Goal: Task Accomplishment & Management: Manage account settings

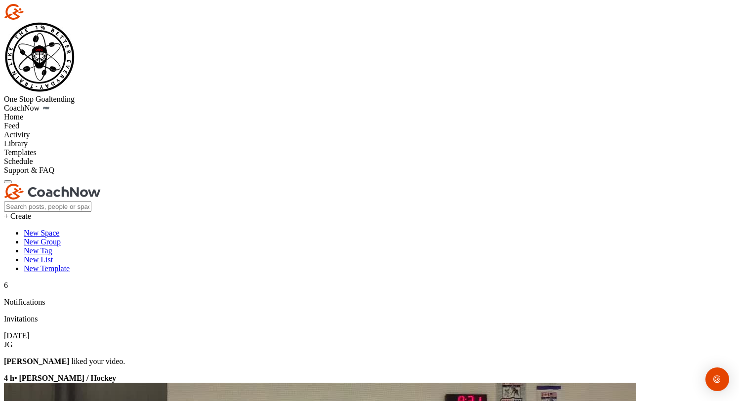
click at [54, 113] on div "Home" at bounding box center [370, 117] width 732 height 9
radio input "true"
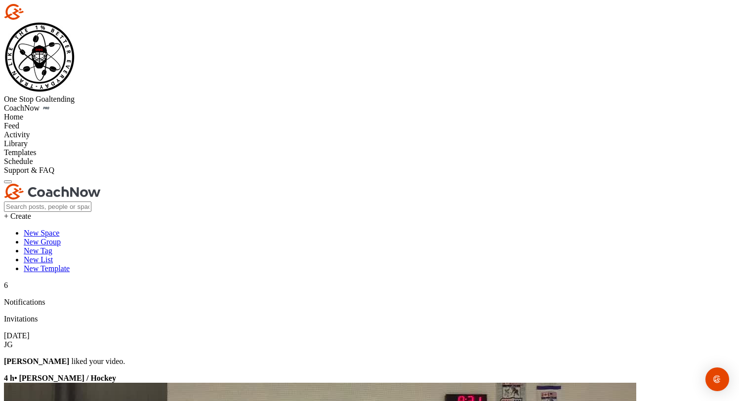
paste input "[EMAIL_ADDRESS][DOMAIN_NAME]"
type input "[EMAIL_ADDRESS][DOMAIN_NAME]"
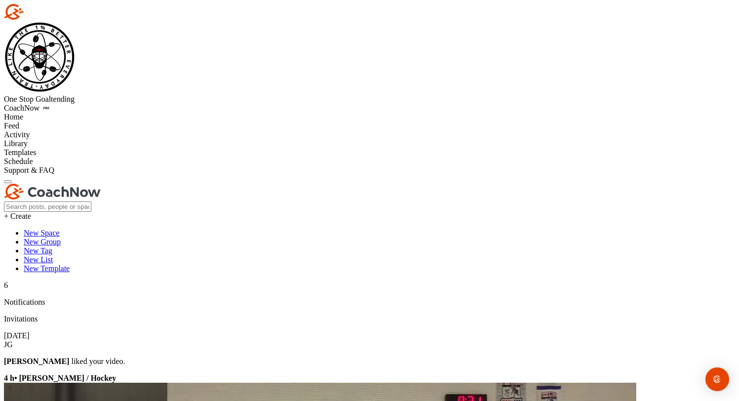
type input "[PERSON_NAME]"
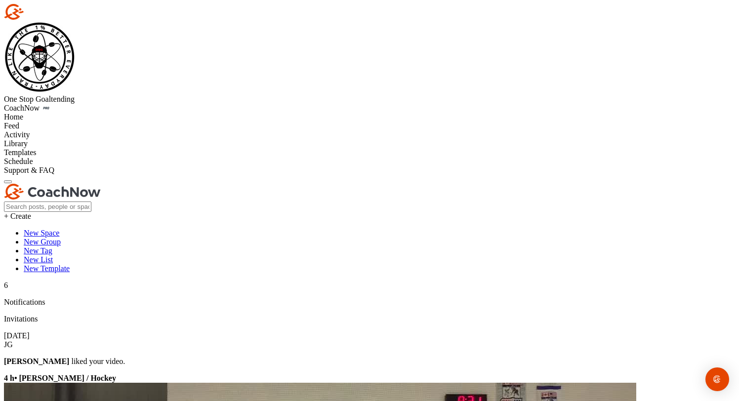
scroll to position [196, 0]
checkbox input "true"
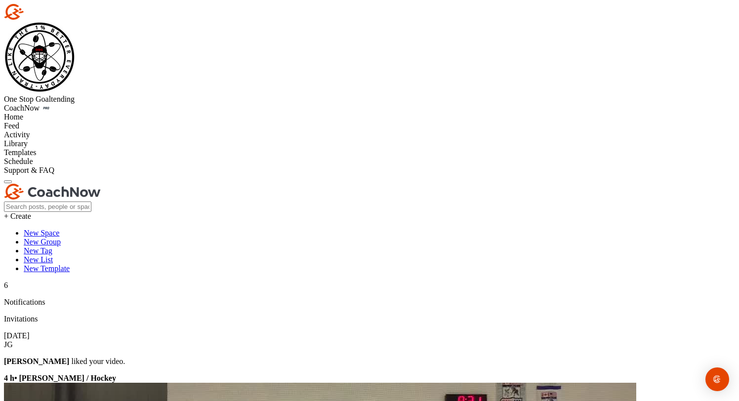
checkbox input "true"
click at [60, 113] on div "Home" at bounding box center [370, 117] width 732 height 9
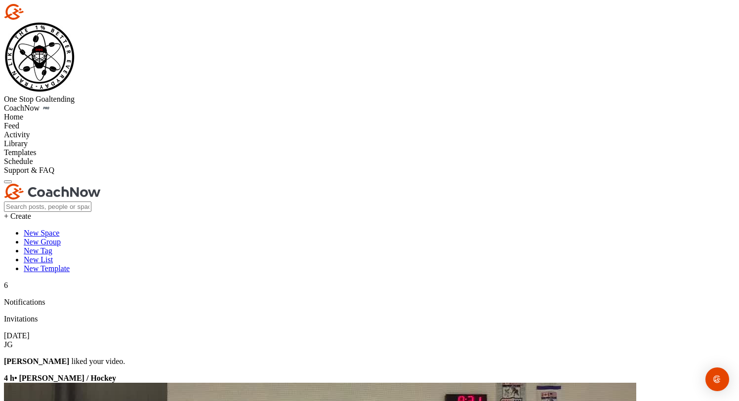
type textarea "Please note that there are examples of"
click at [67, 113] on div "Home" at bounding box center [370, 117] width 732 height 9
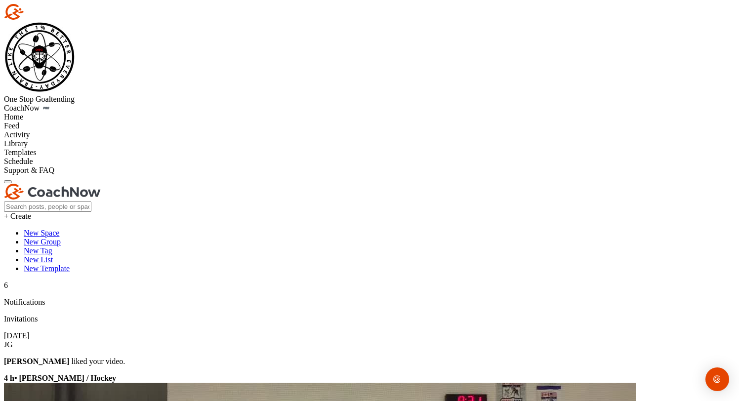
type textarea "Please note that there are examples in all the channels. These are just here fo…"
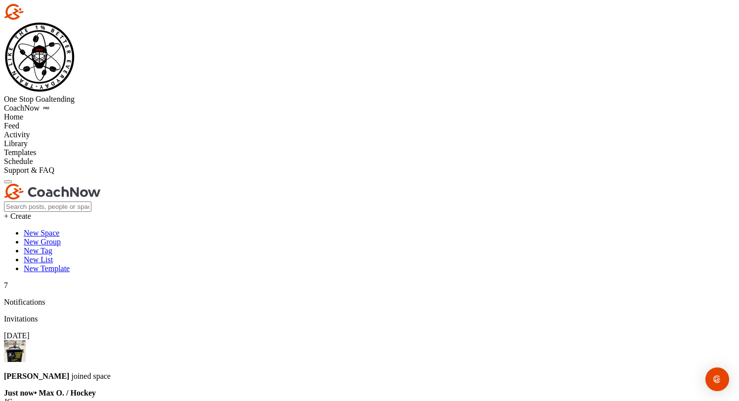
click at [52, 113] on div "Home" at bounding box center [370, 117] width 732 height 9
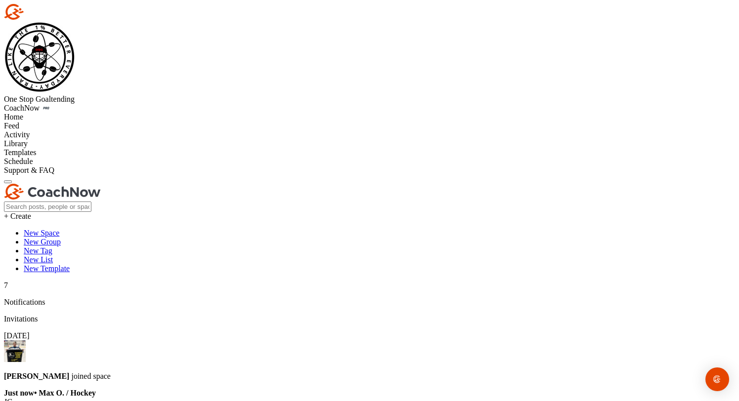
type input "max"
paste textarea "[URL][DOMAIN_NAME]"
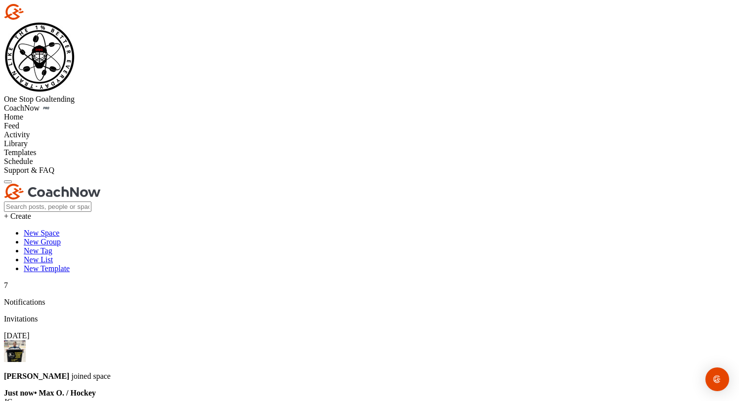
type textarea "[URL][DOMAIN_NAME]"
click at [73, 113] on div "Home" at bounding box center [370, 117] width 732 height 9
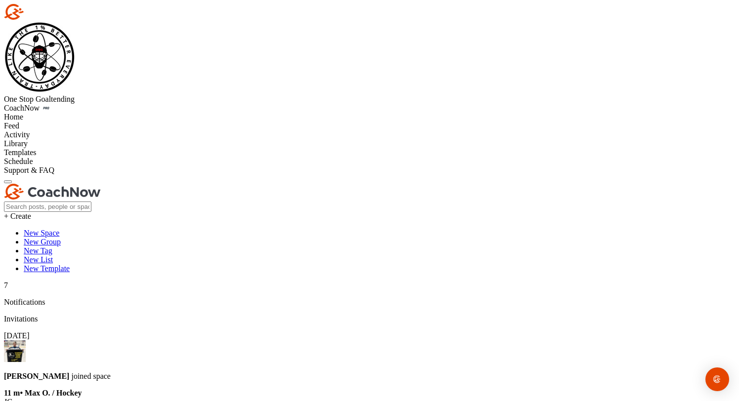
radio input "true"
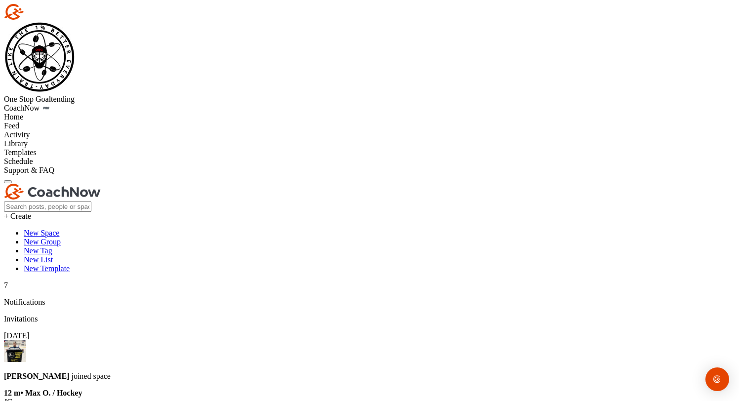
type input "[PERSON_NAME]"
paste input "[PERSON_NAME][EMAIL_ADDRESS][DOMAIN_NAME]"
type input "[PERSON_NAME][EMAIL_ADDRESS][DOMAIN_NAME]"
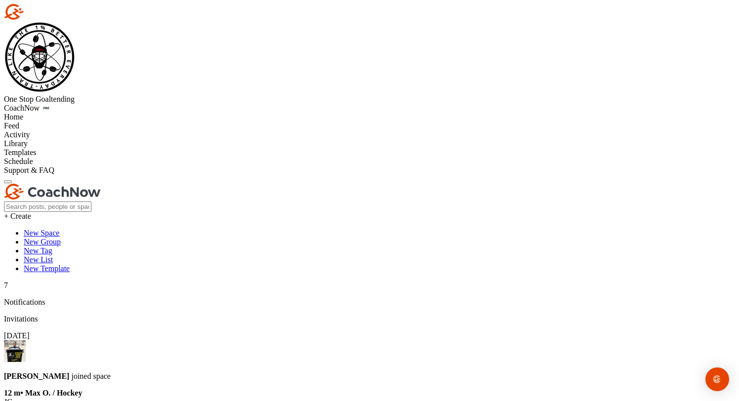
checkbox input "true"
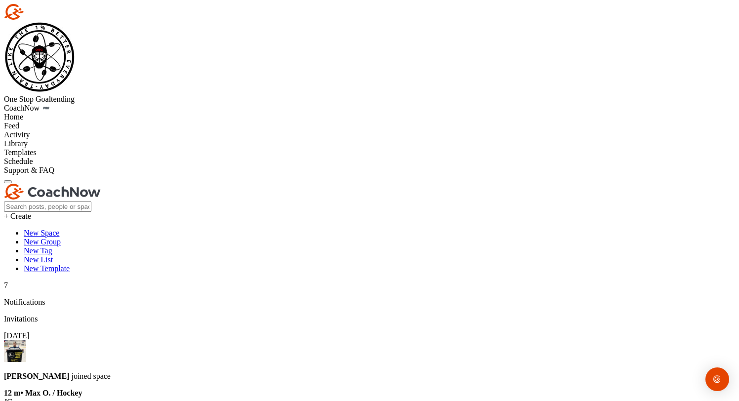
checkbox input "true"
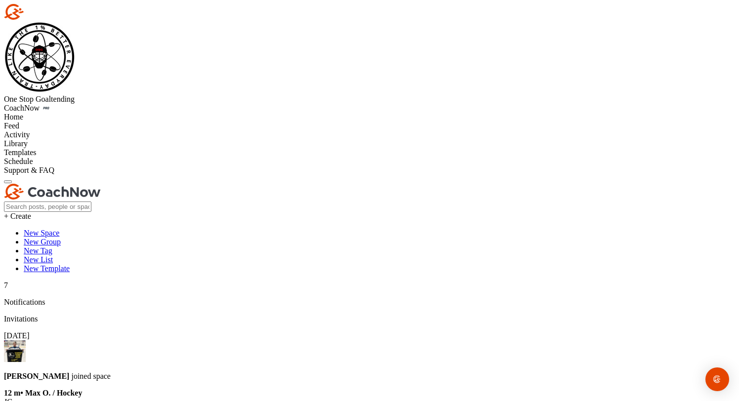
click at [100, 113] on div "Home" at bounding box center [370, 117] width 732 height 9
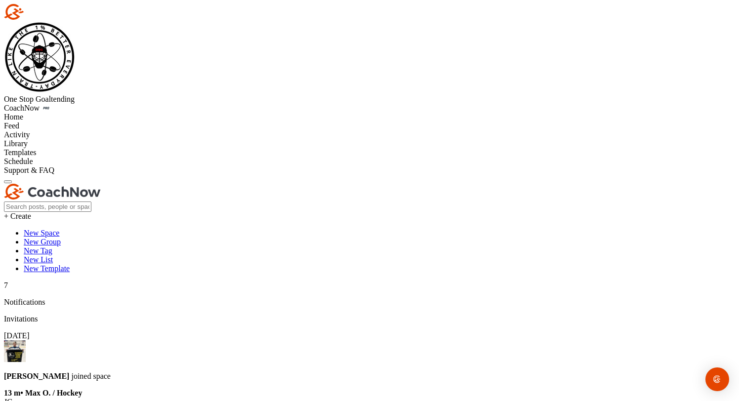
click at [77, 113] on div "Home" at bounding box center [370, 117] width 732 height 9
type input "[PERSON_NAME]"
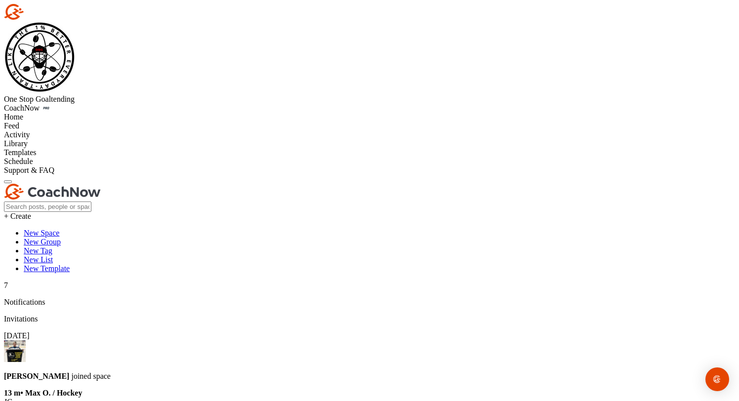
paste textarea "[URL][DOMAIN_NAME]"
type textarea "[URL][DOMAIN_NAME] This is the association group. Please click the link to be a…"
click at [102, 113] on div "Home" at bounding box center [370, 117] width 732 height 9
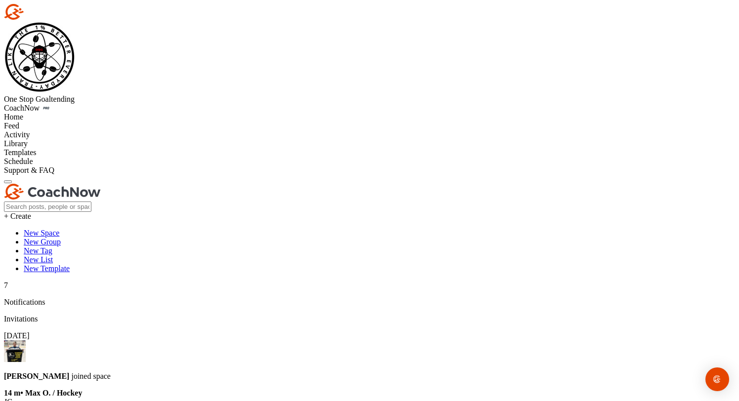
click at [49, 113] on div "Home" at bounding box center [370, 117] width 732 height 9
type input "[PERSON_NAME]"
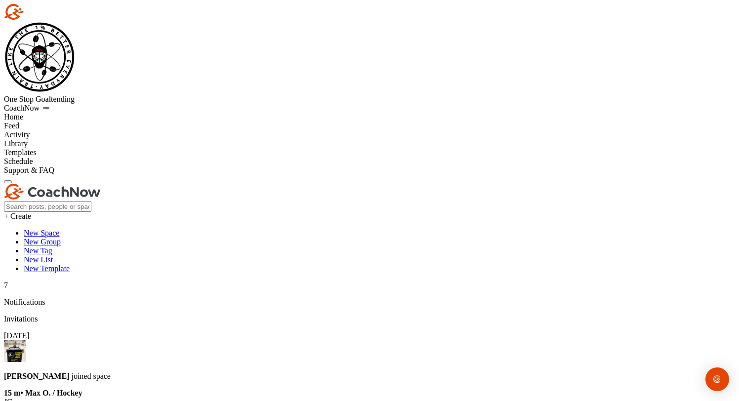
click at [68, 113] on div "Home" at bounding box center [370, 117] width 732 height 9
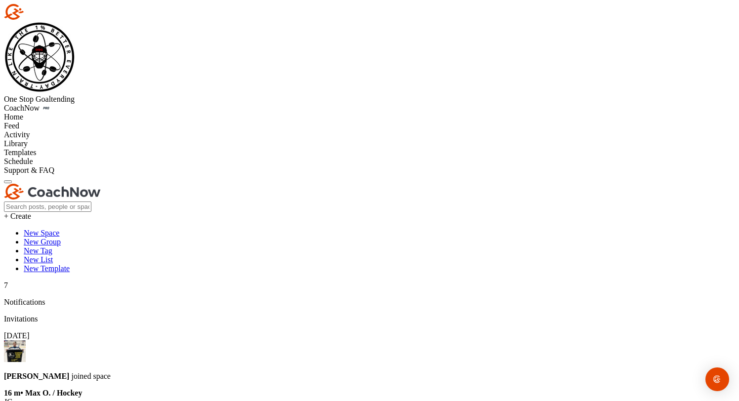
radio input "true"
type input "[PERSON_NAME]"
paste input "[PERSON_NAME][DOMAIN_NAME][EMAIL_ADDRESS][DOMAIN_NAME]"
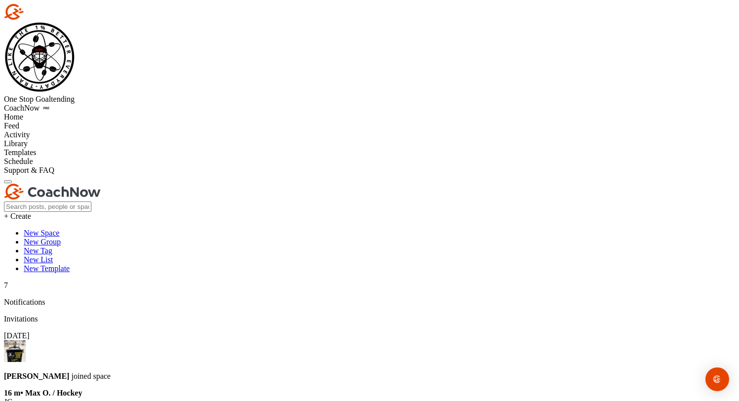
type input "[PERSON_NAME][DOMAIN_NAME][EMAIL_ADDRESS][DOMAIN_NAME]"
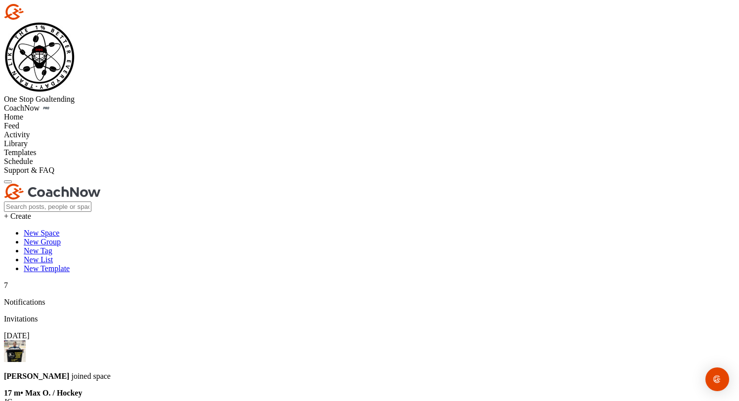
checkbox input "true"
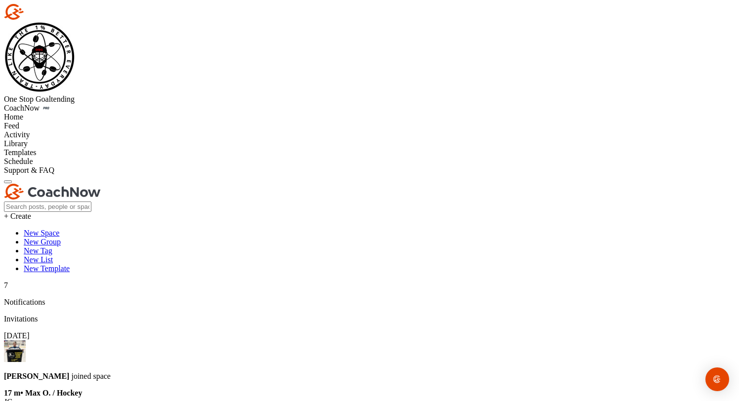
checkbox input "true"
click at [44, 113] on div "Home" at bounding box center [370, 117] width 732 height 9
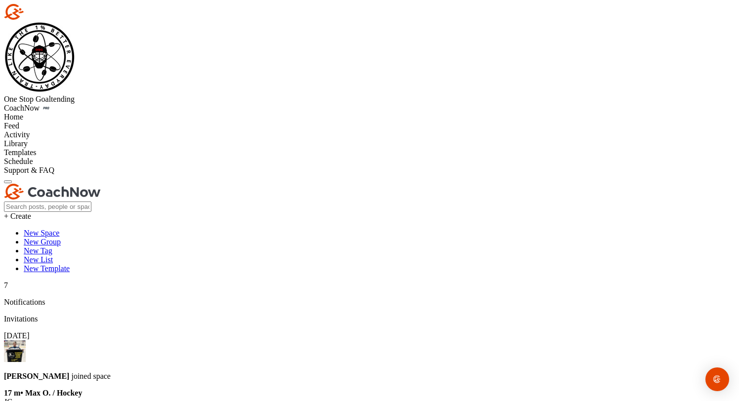
click at [105, 113] on div "Home" at bounding box center [370, 117] width 732 height 9
type input "cool"
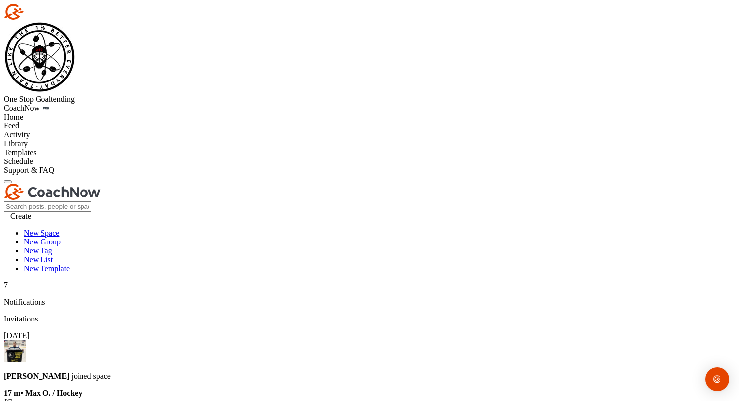
paste textarea "[URL][DOMAIN_NAME]"
type textarea "[URL][DOMAIN_NAME] Please click the link above to be added to the Association g…"
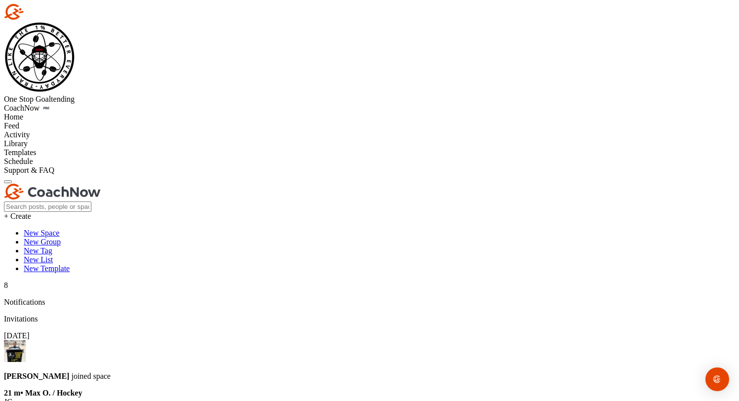
click at [78, 113] on div "Home" at bounding box center [370, 117] width 732 height 9
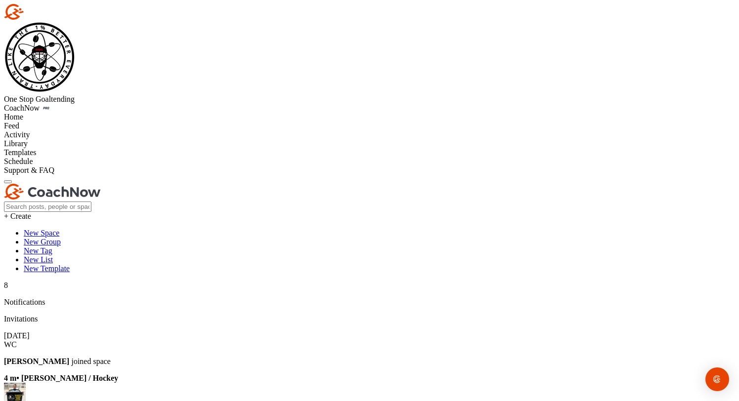
radio input "true"
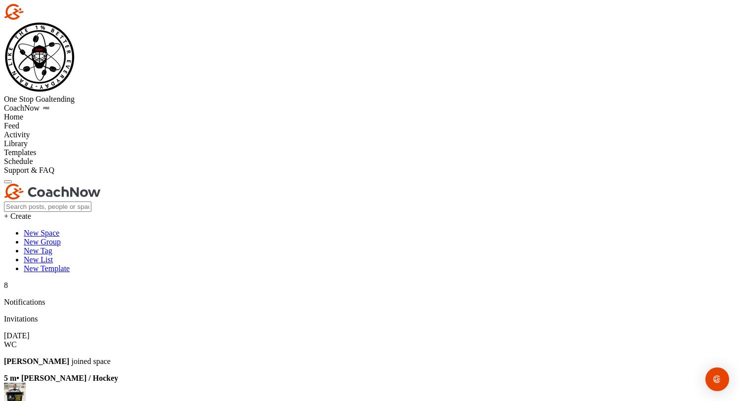
type input "[PERSON_NAME] Westernville-[GEOGRAPHIC_DATA]"
paste input "[EMAIL_ADDRESS][DOMAIN_NAME]"
type input "[EMAIL_ADDRESS][DOMAIN_NAME]"
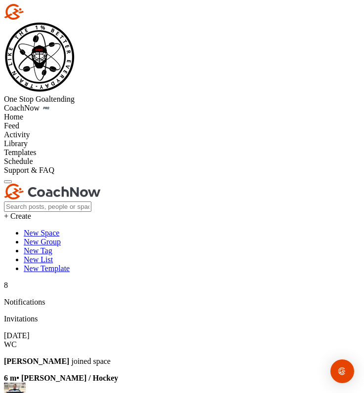
scroll to position [5, 0]
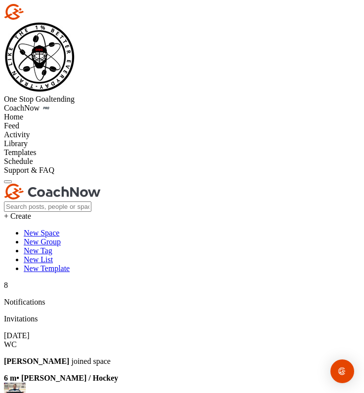
scroll to position [49, 0]
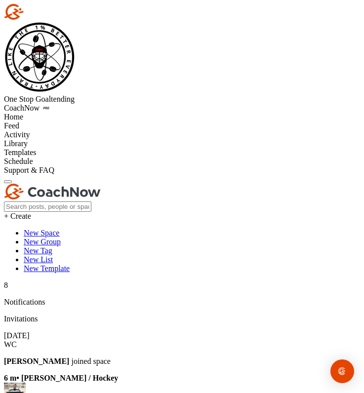
checkbox input "true"
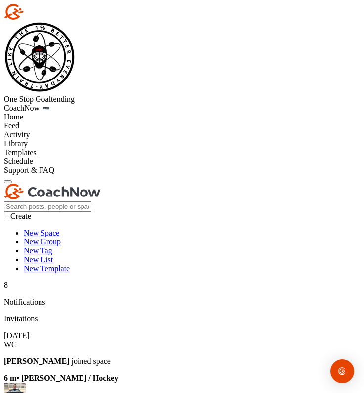
checkbox input "true"
click at [8, 182] on div at bounding box center [8, 182] width 0 height 0
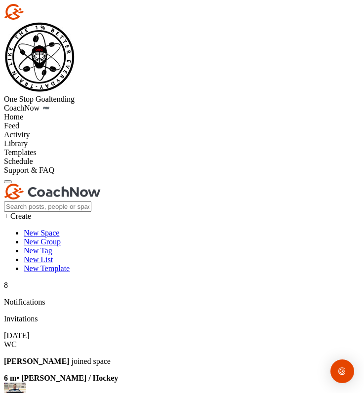
click at [73, 113] on div "Home" at bounding box center [182, 117] width 356 height 9
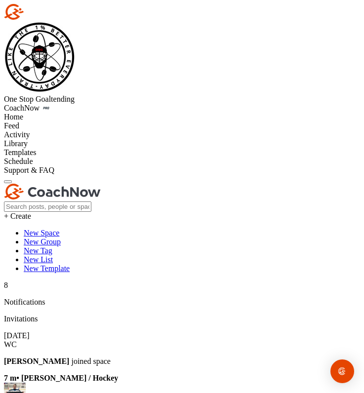
click at [8, 182] on div at bounding box center [8, 182] width 0 height 0
click at [60, 113] on div "Home" at bounding box center [182, 117] width 356 height 9
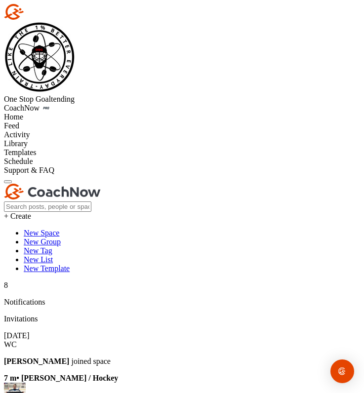
scroll to position [1707, 0]
click at [8, 182] on div at bounding box center [8, 182] width 0 height 0
click at [76, 113] on div "Home" at bounding box center [182, 117] width 356 height 9
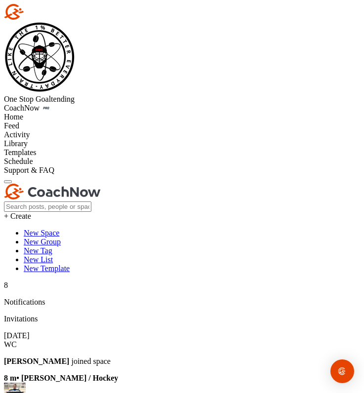
paste textarea "[URL][DOMAIN_NAME]"
type textarea "[URL][DOMAIN_NAME] Click the link above to be added to the Association group."
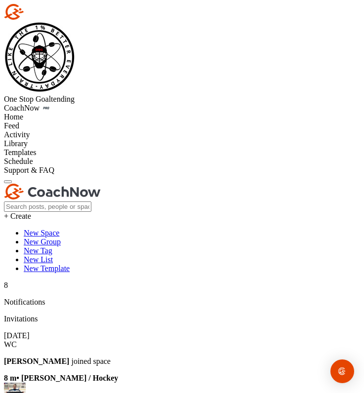
click at [8, 182] on div at bounding box center [8, 182] width 0 height 0
click at [59, 113] on div "Home" at bounding box center [182, 117] width 356 height 9
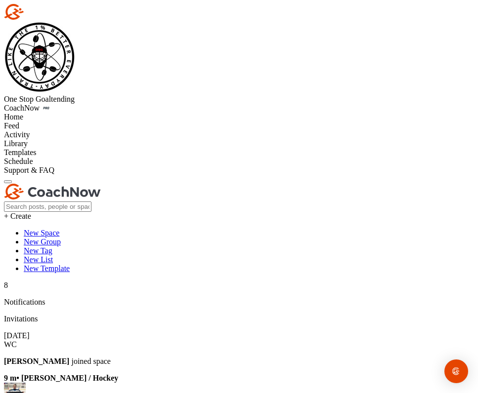
click at [64, 113] on div "Home" at bounding box center [239, 117] width 470 height 9
